Goal: Information Seeking & Learning: Learn about a topic

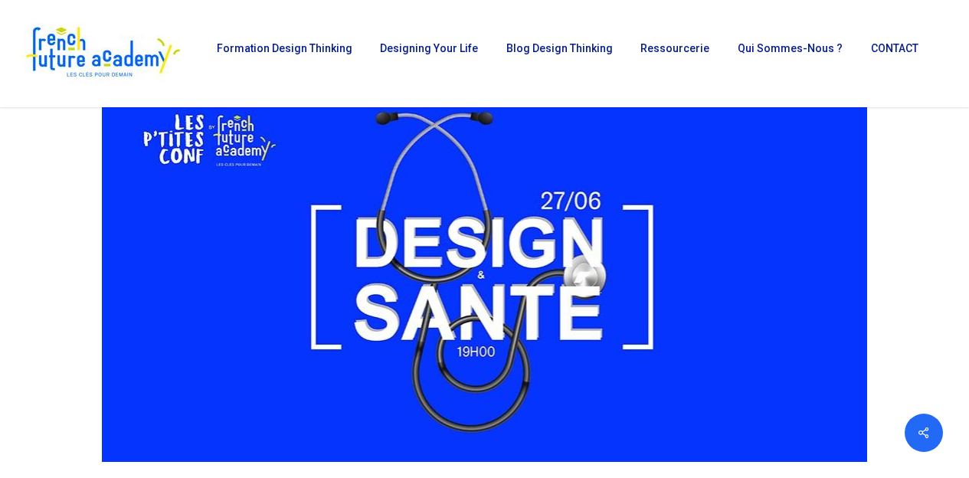
scroll to position [295, 0]
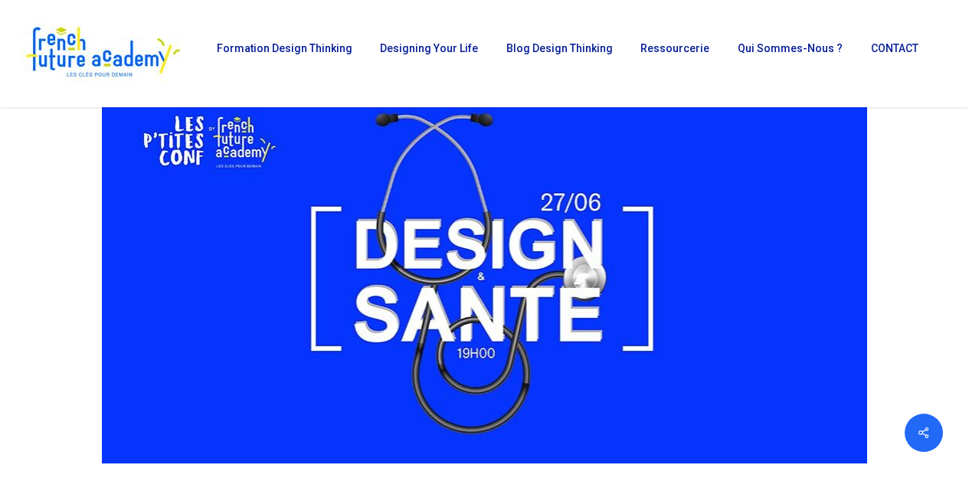
click at [572, 54] on span "Blog Design Thinking" at bounding box center [559, 48] width 106 height 12
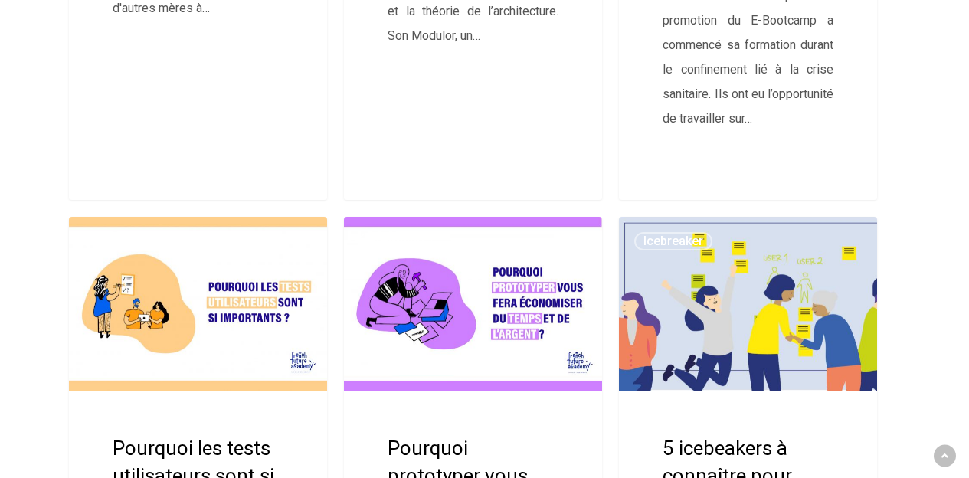
scroll to position [3893, 0]
